Goal: Task Accomplishment & Management: Complete application form

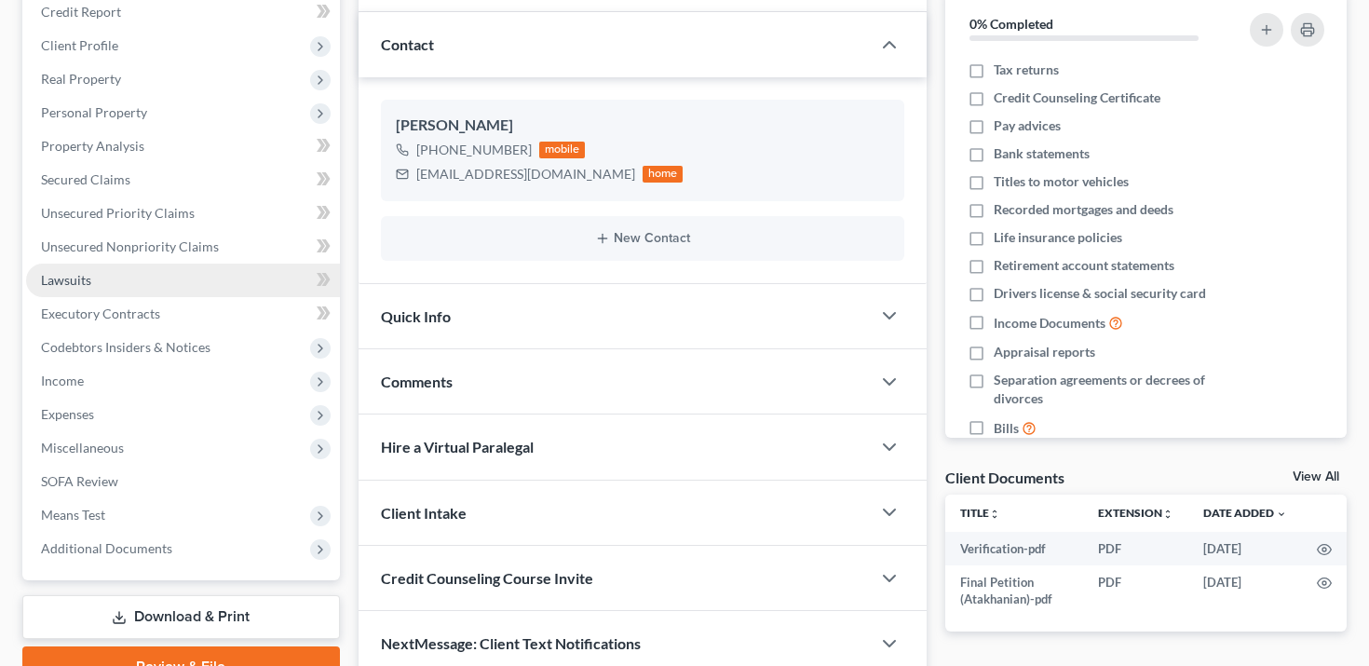
scroll to position [293, 0]
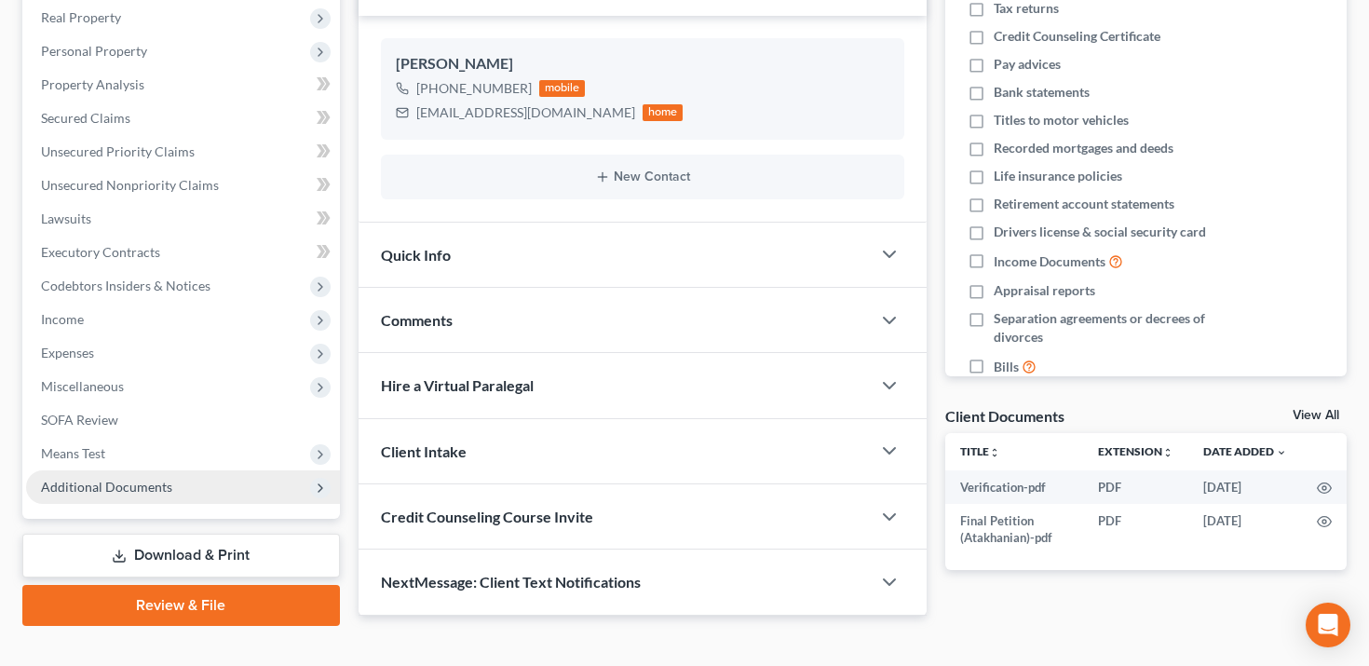
click at [225, 497] on span "Additional Documents" at bounding box center [183, 487] width 314 height 34
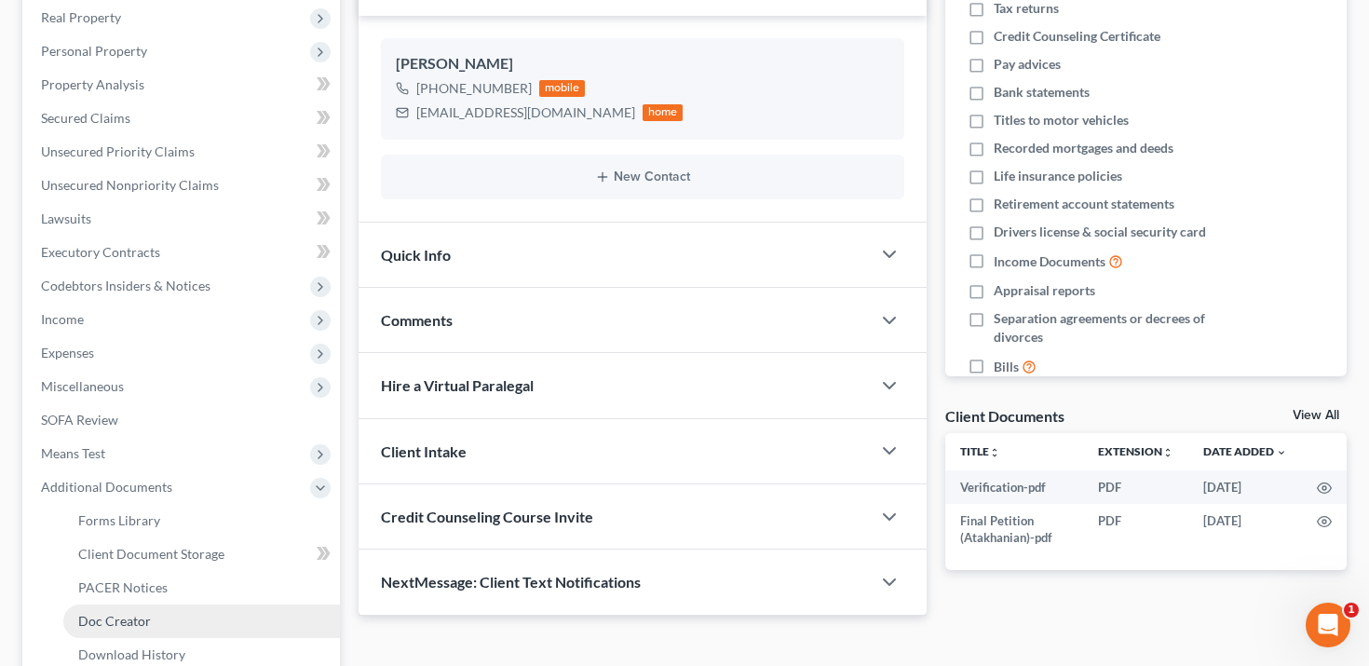
scroll to position [0, 0]
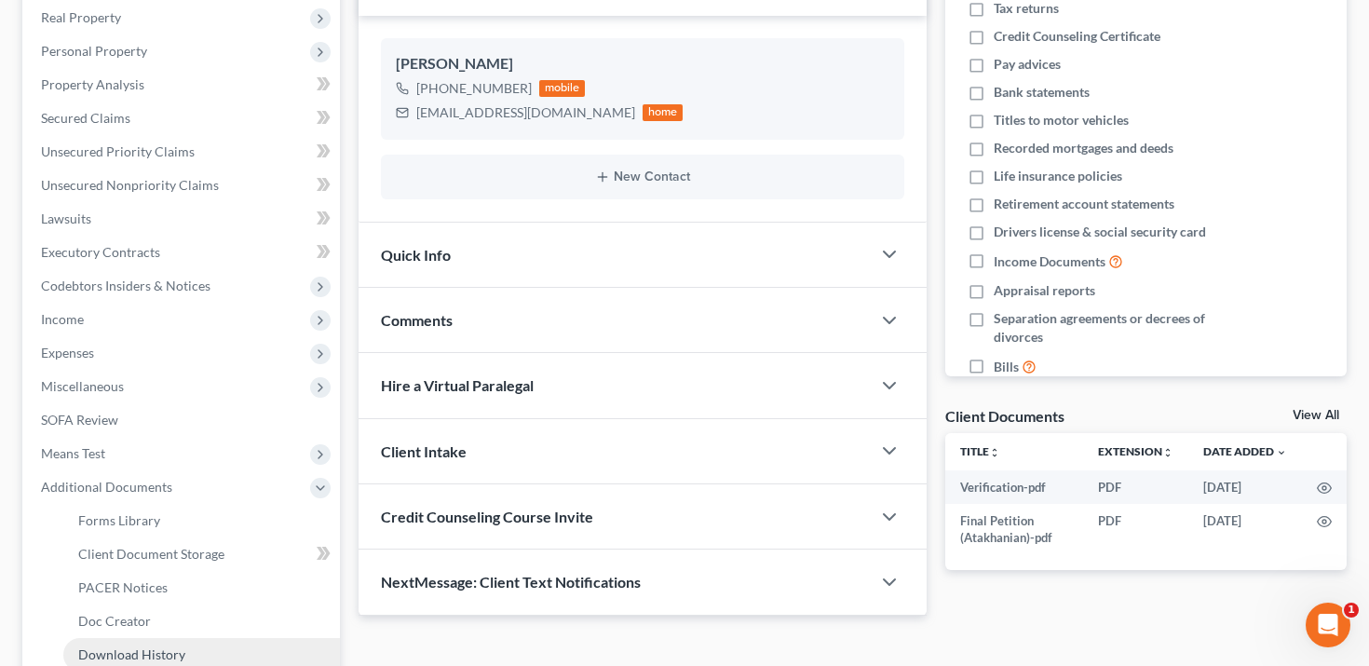
click at [204, 641] on link "Download History" at bounding box center [201, 655] width 277 height 34
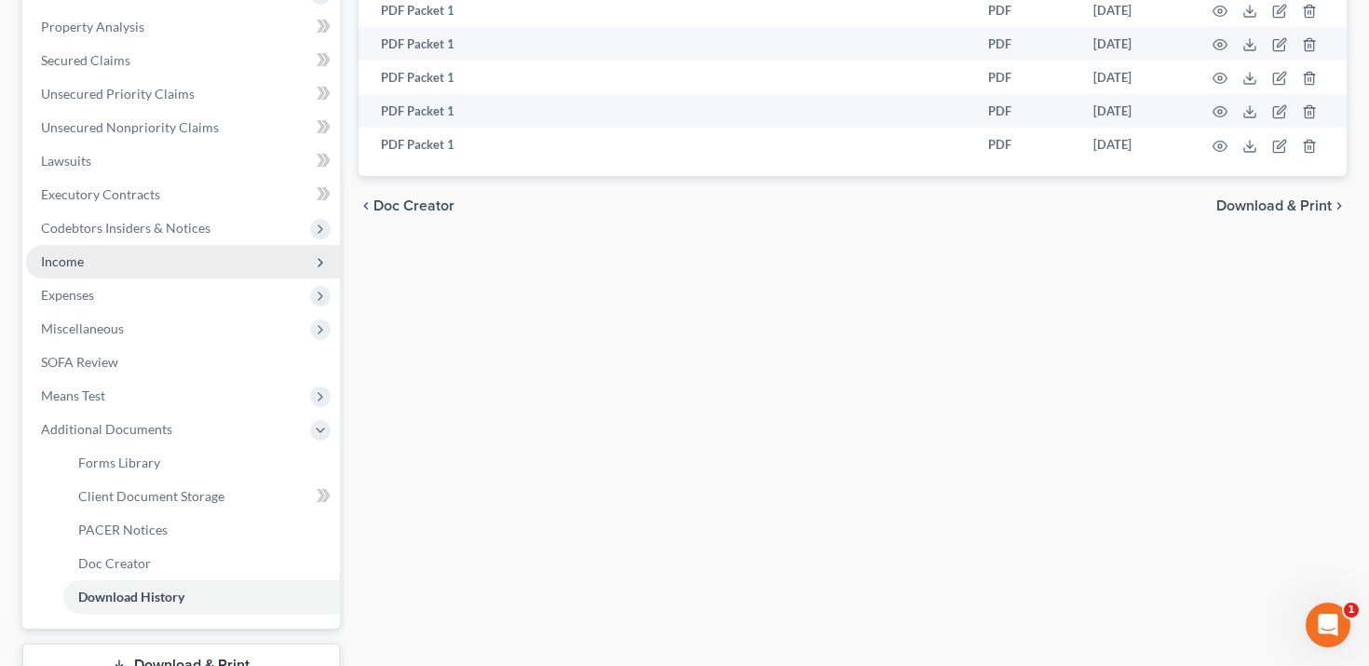
scroll to position [469, 0]
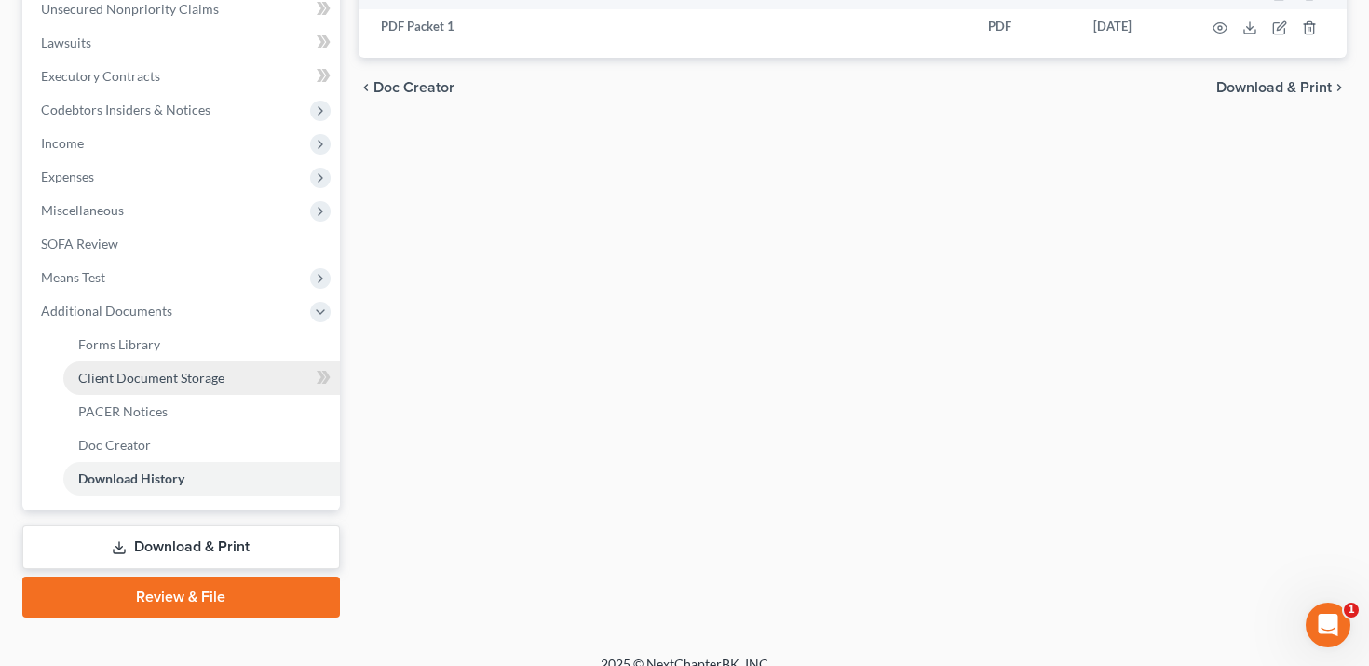
click at [212, 371] on span "Client Document Storage" at bounding box center [151, 378] width 146 height 16
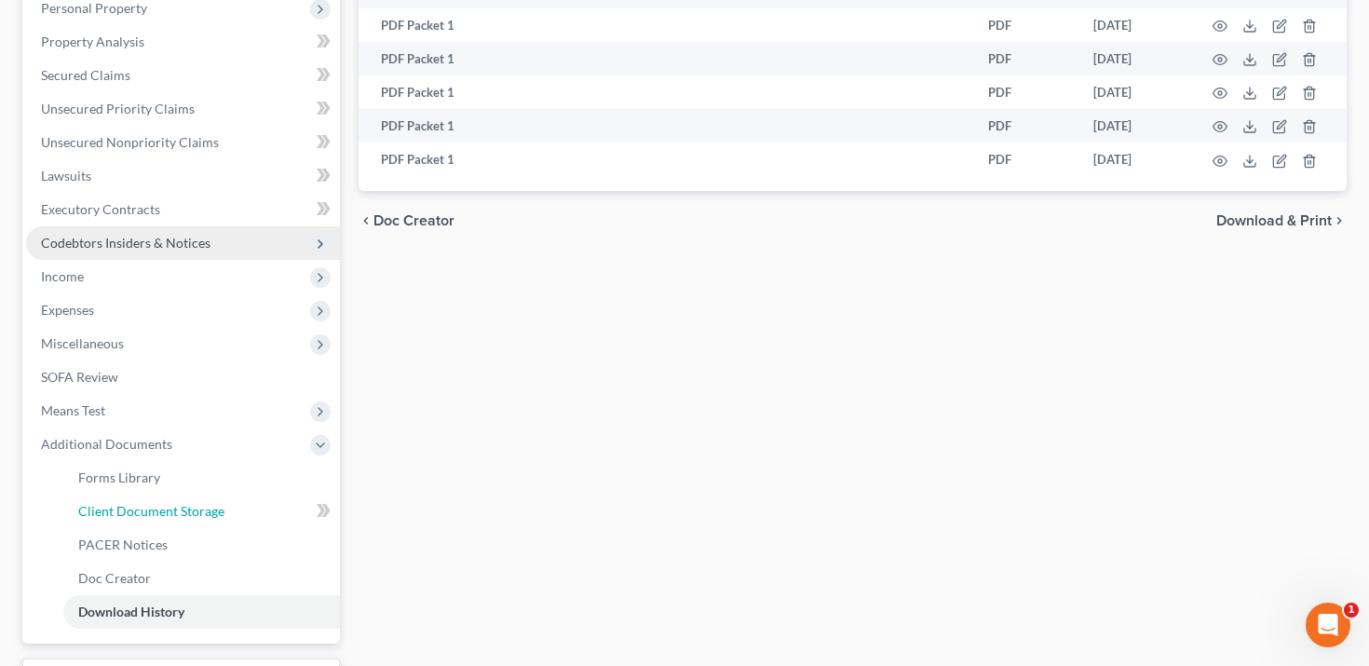
select select "0"
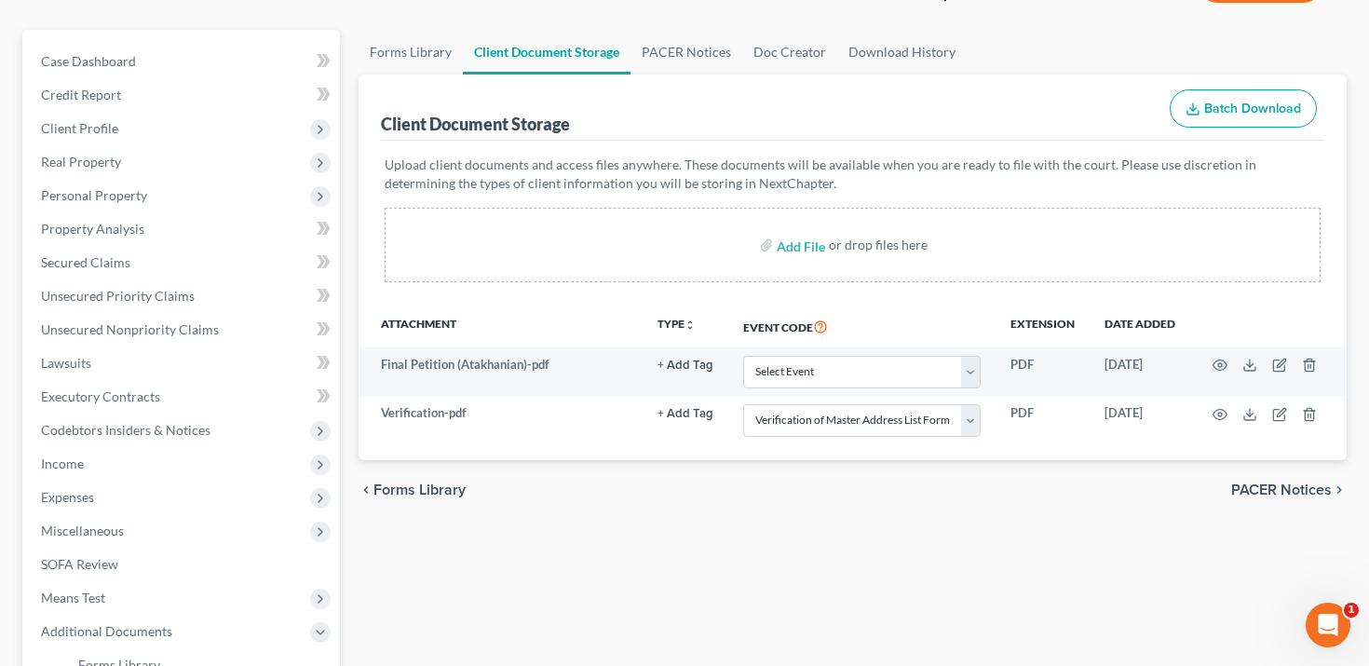
scroll to position [173, 0]
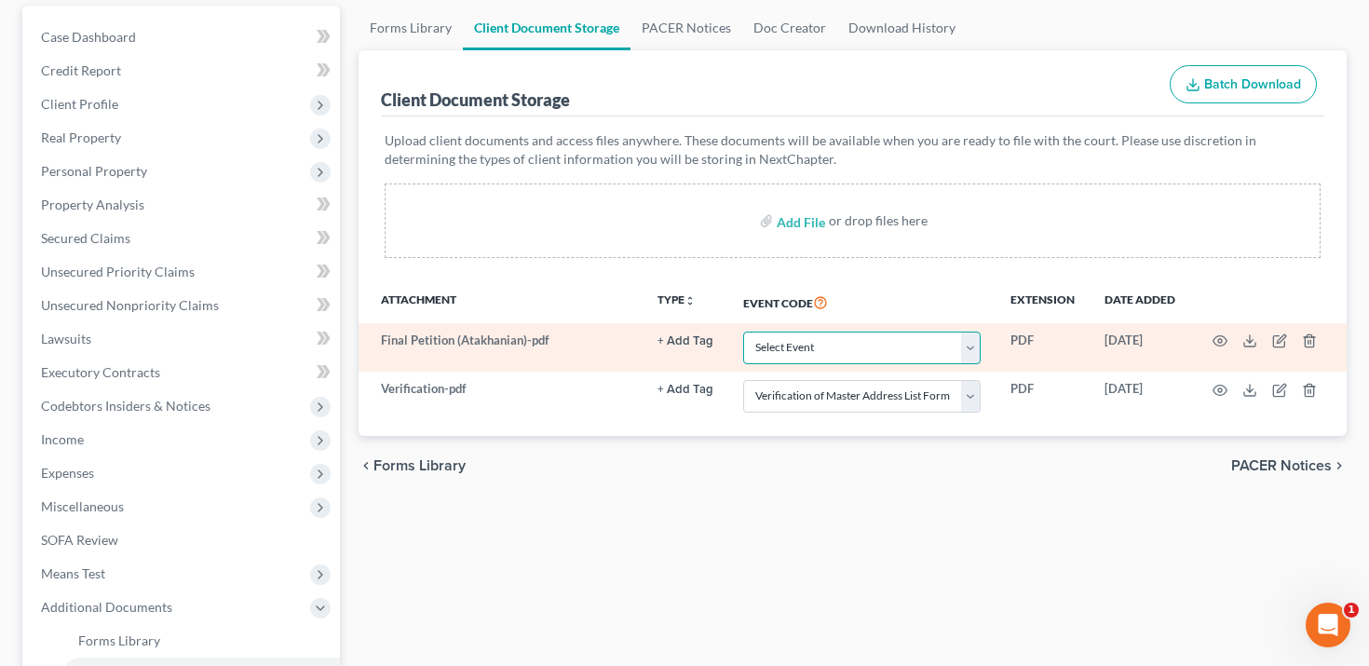
click at [847, 339] on select "Select Event Verification of Master Address List Form" at bounding box center [861, 348] width 237 height 33
click at [805, 346] on select "Select Event Verification of Master Address List Form" at bounding box center [861, 348] width 237 height 33
click at [743, 332] on select "Select Event Verification of Master Address List Form" at bounding box center [861, 348] width 237 height 33
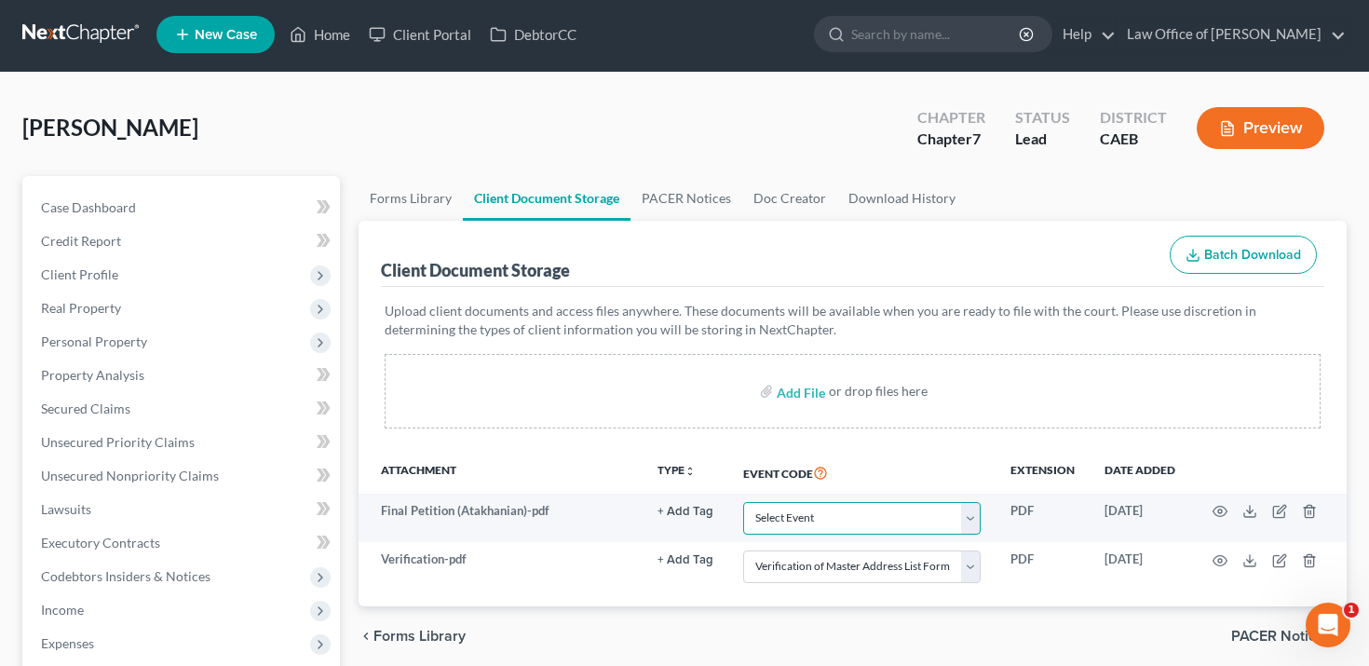
scroll to position [0, 0]
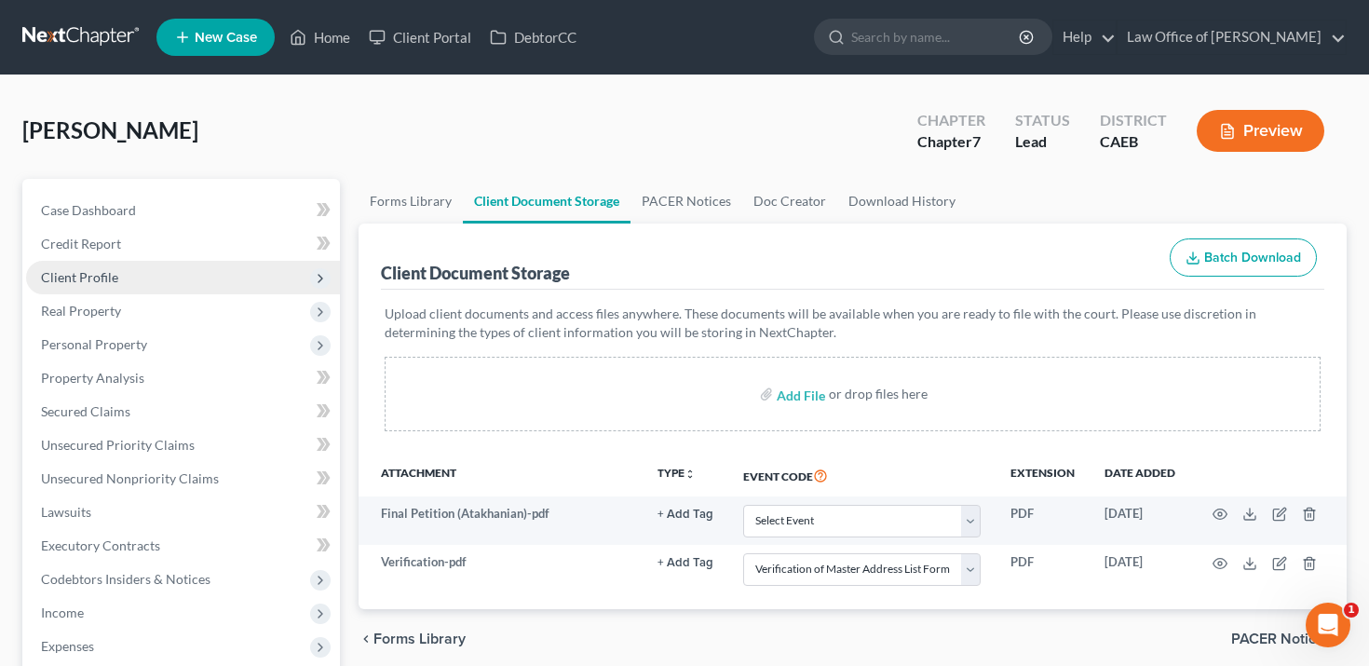
click at [102, 281] on span "Client Profile" at bounding box center [79, 277] width 77 height 16
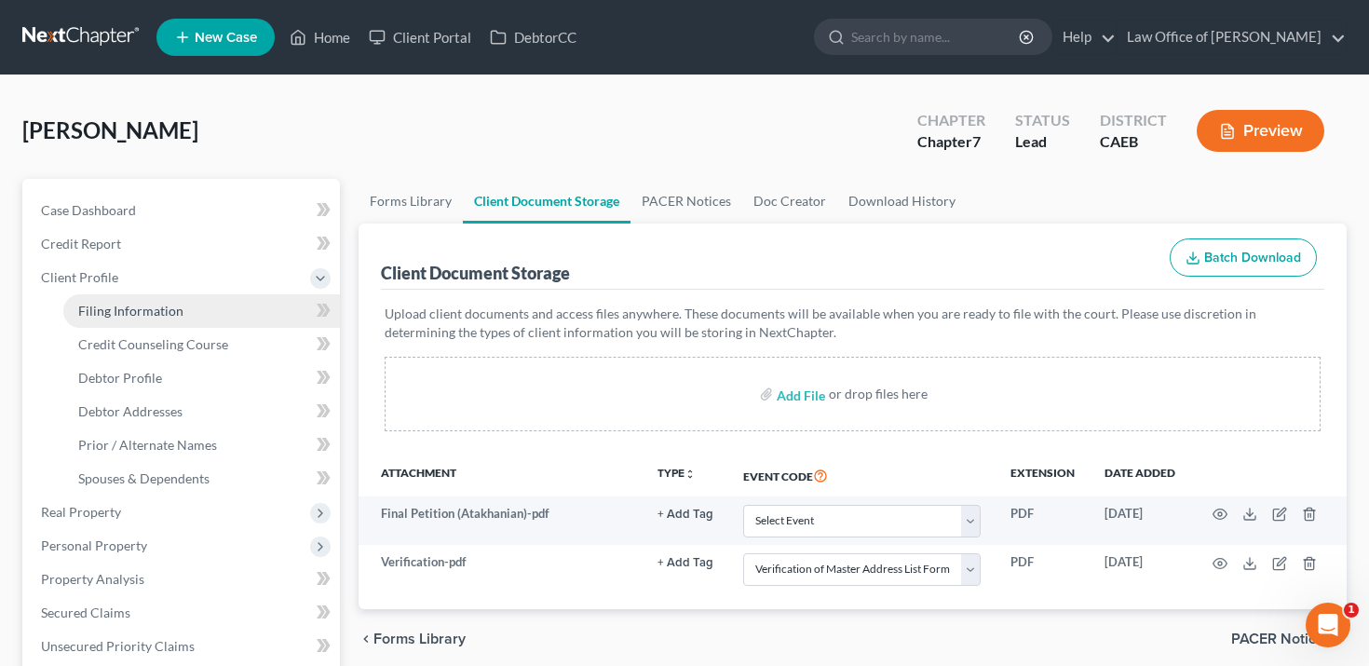
click at [102, 312] on span "Filing Information" at bounding box center [130, 311] width 105 height 16
select select "1"
select select "0"
select select "4"
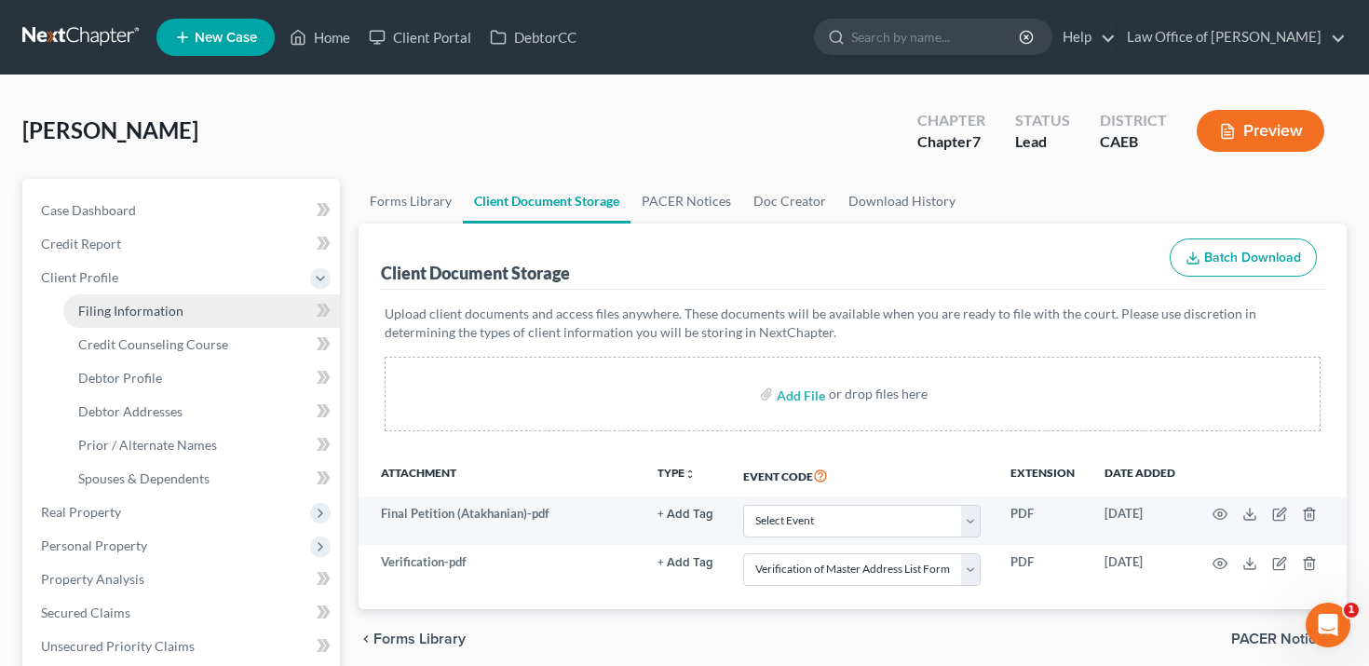
select select "1"
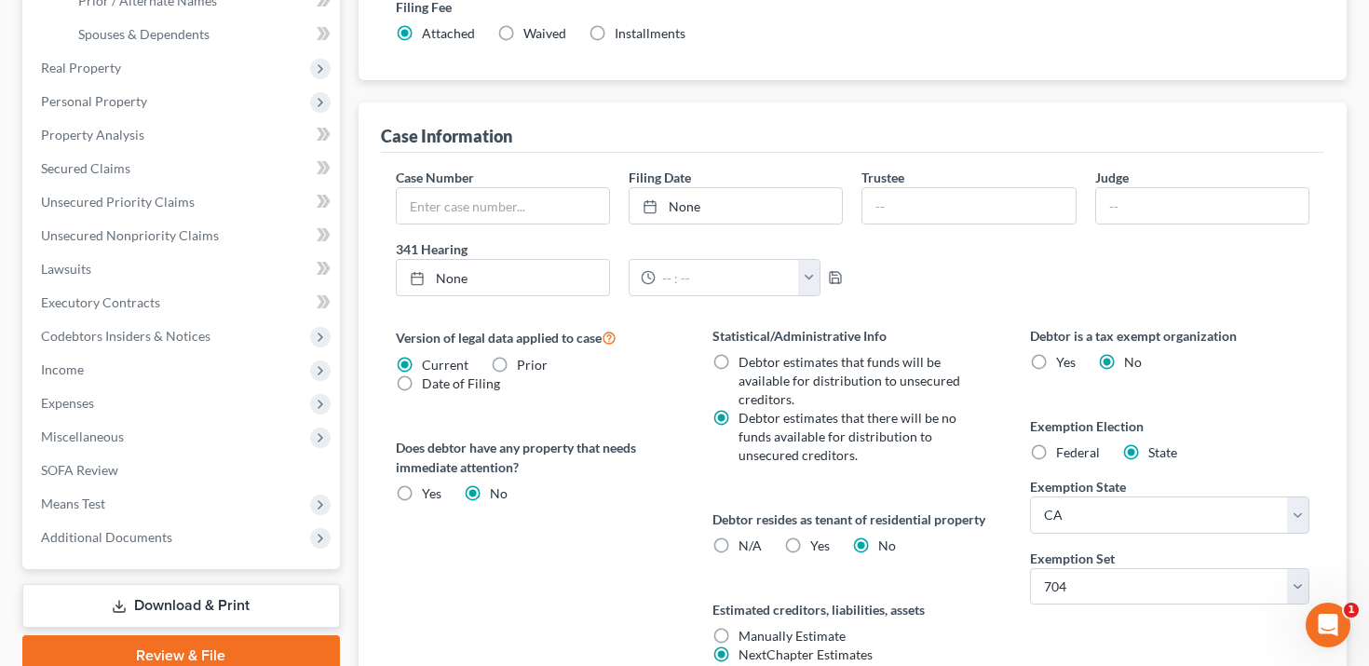
scroll to position [610, 0]
